Goal: Information Seeking & Learning: Learn about a topic

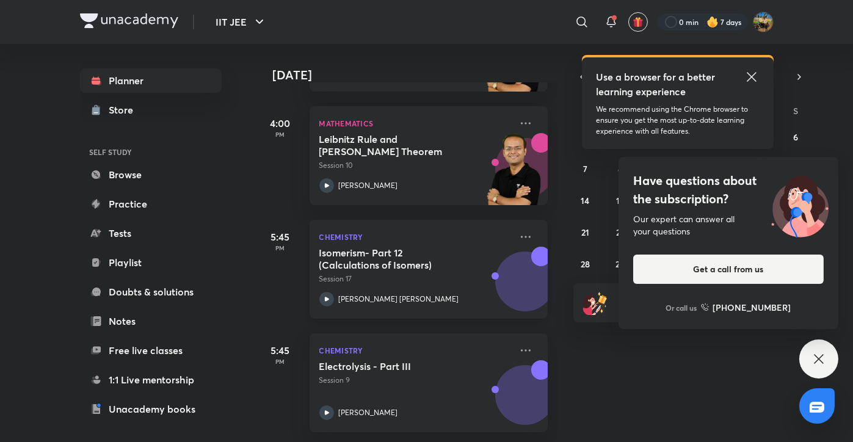
scroll to position [283, 12]
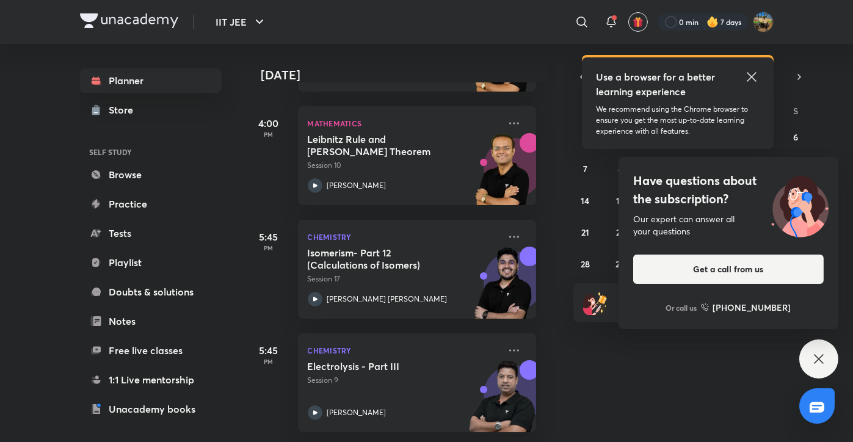
click at [821, 357] on icon at bounding box center [818, 358] width 9 height 9
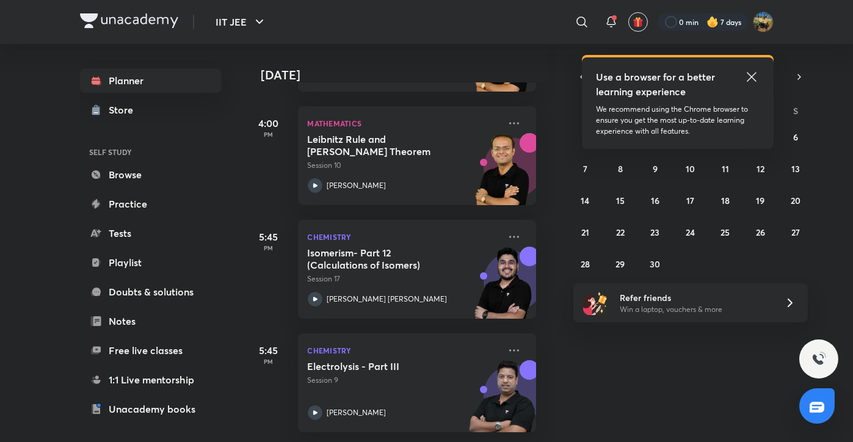
click at [752, 72] on icon at bounding box center [751, 77] width 15 height 15
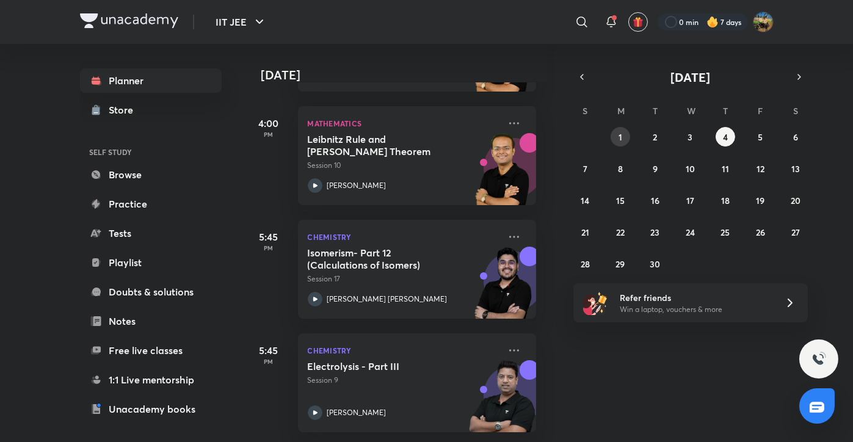
click at [614, 136] on button "1" at bounding box center [621, 137] width 20 height 20
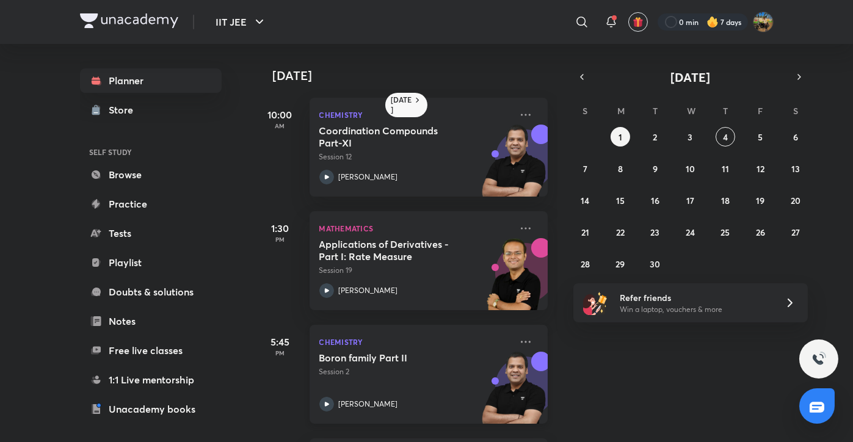
scroll to position [114, 0]
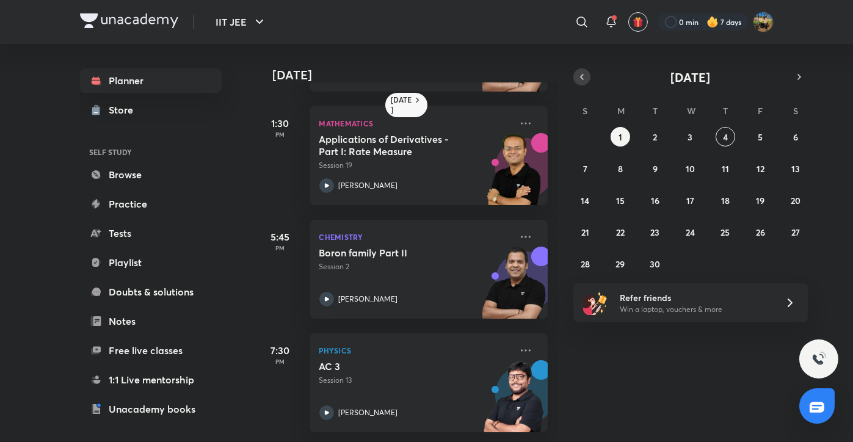
click at [578, 79] on icon "button" at bounding box center [582, 76] width 10 height 11
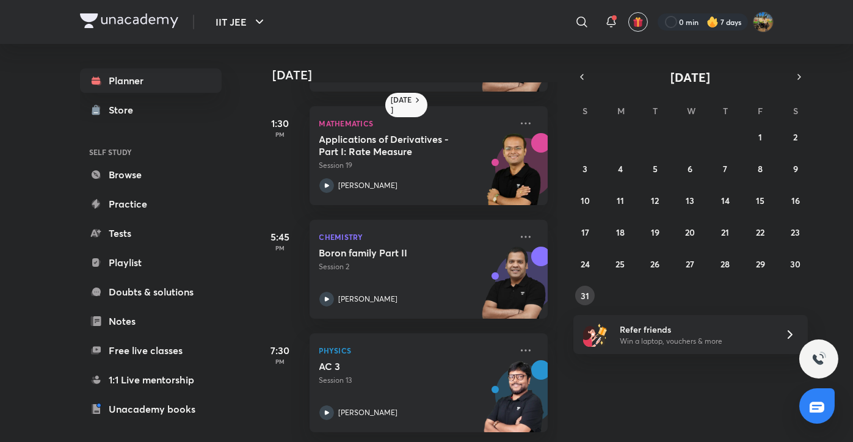
click at [589, 289] on button "31" at bounding box center [585, 296] width 20 height 20
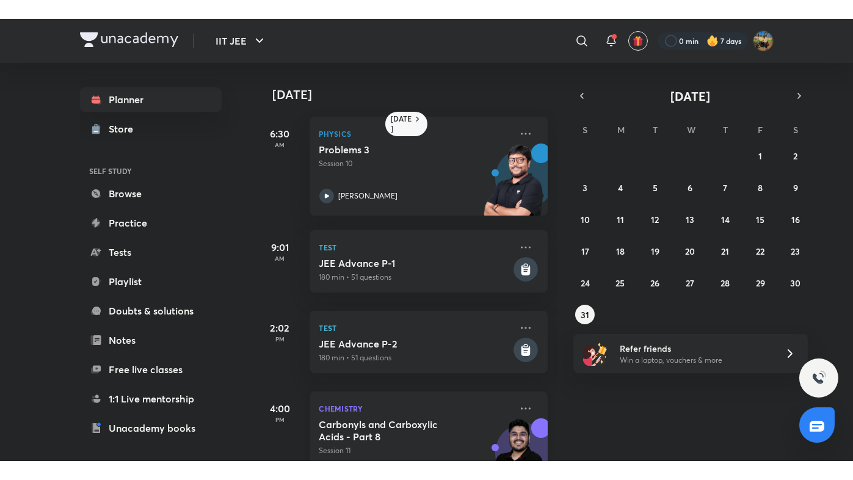
scroll to position [275, 0]
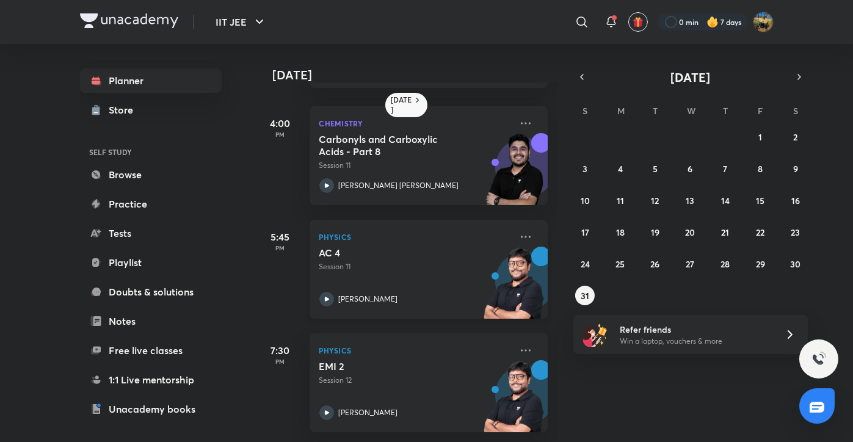
click at [358, 280] on div "AC 4 Session 11 [PERSON_NAME]" at bounding box center [415, 277] width 192 height 60
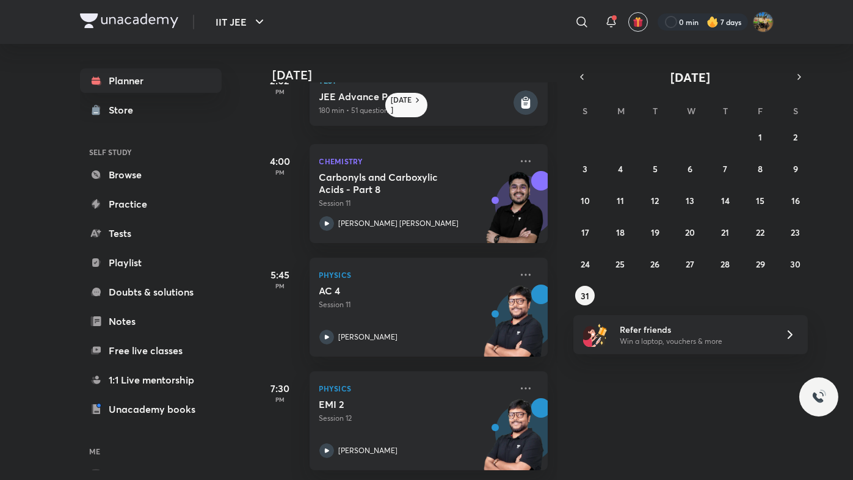
scroll to position [238, 0]
